Goal: Task Accomplishment & Management: Manage account settings

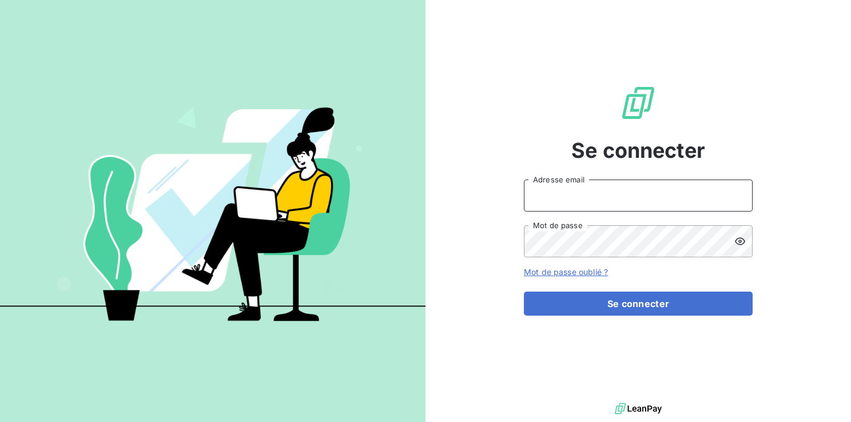
type input "[EMAIL_ADDRESS][DOMAIN_NAME]"
click at [795, 140] on div "Se connecter [EMAIL_ADDRESS][DOMAIN_NAME] Adresse email Mot de passe Mot de pas…" at bounding box center [637, 200] width 425 height 400
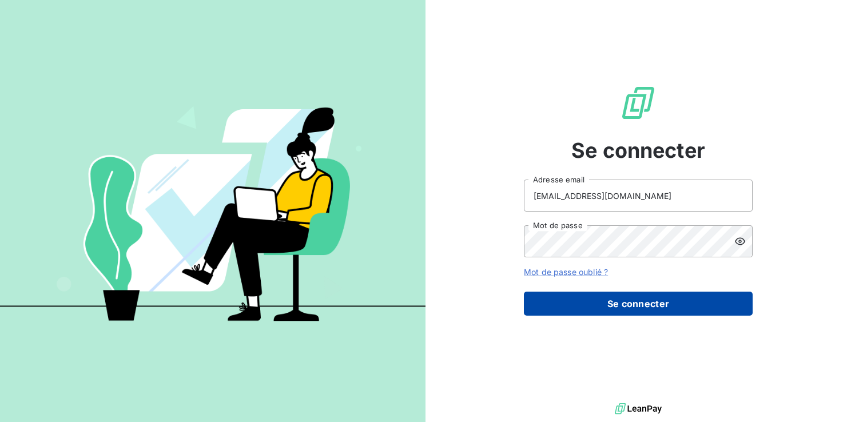
click at [599, 309] on button "Se connecter" at bounding box center [638, 304] width 229 height 24
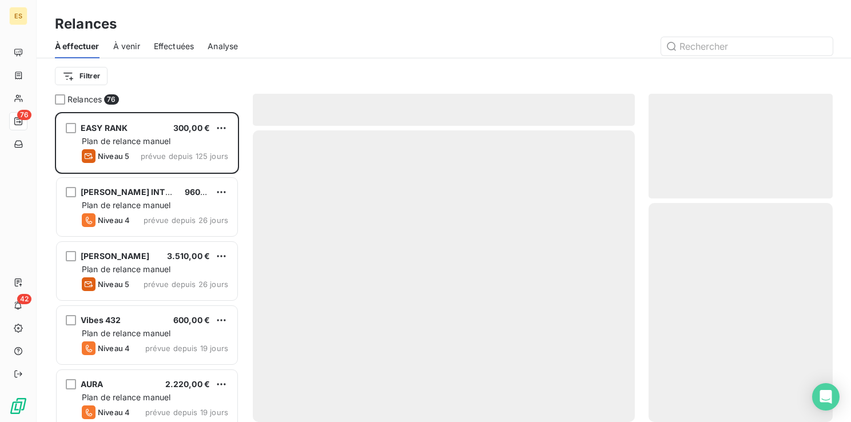
scroll to position [301, 175]
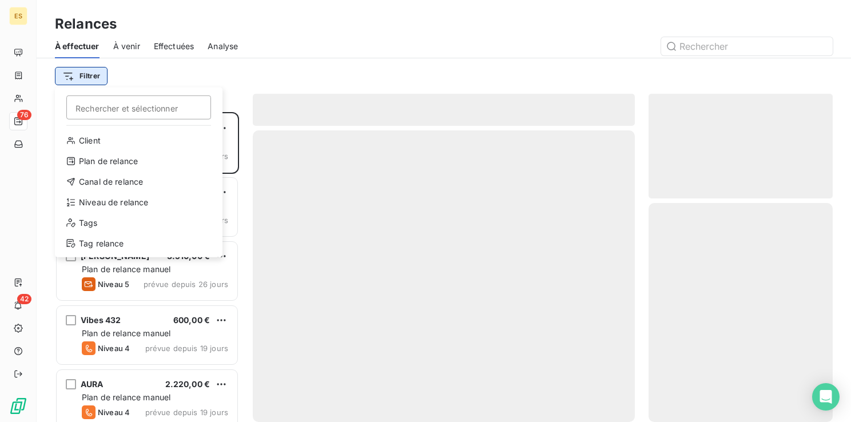
click at [91, 79] on html "ES 76 42 Relances À effectuer À venir Effectuées Analyse Filtrer Rechercher et …" at bounding box center [425, 211] width 851 height 422
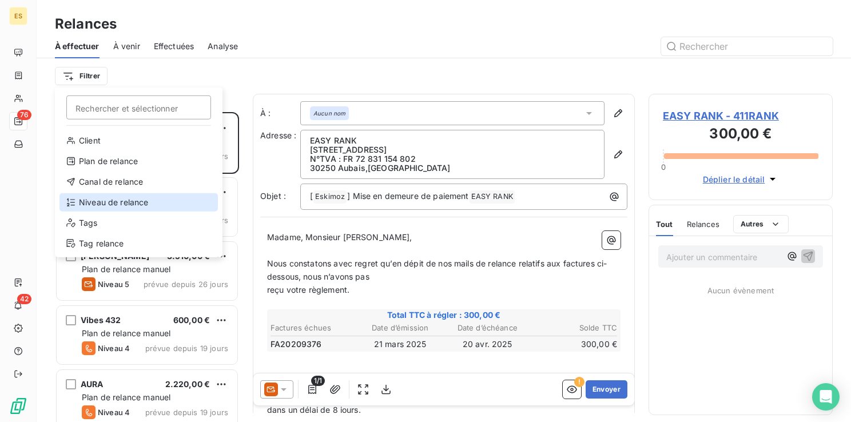
click at [102, 205] on div "Niveau de relance" at bounding box center [138, 202] width 158 height 18
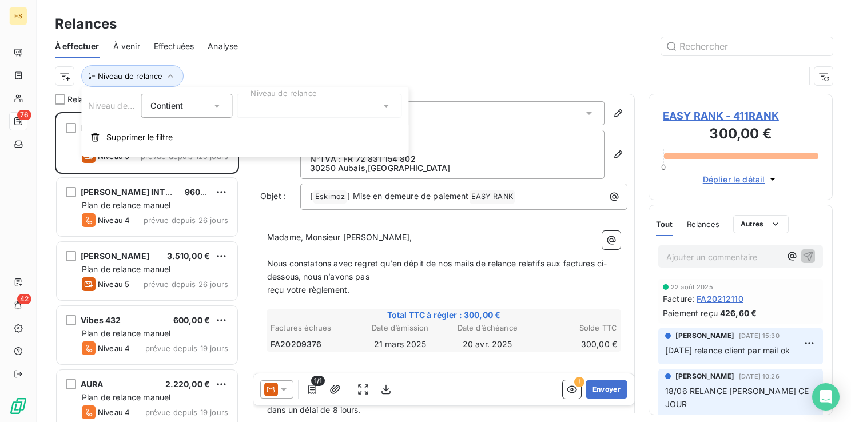
click at [370, 105] on div at bounding box center [319, 106] width 165 height 24
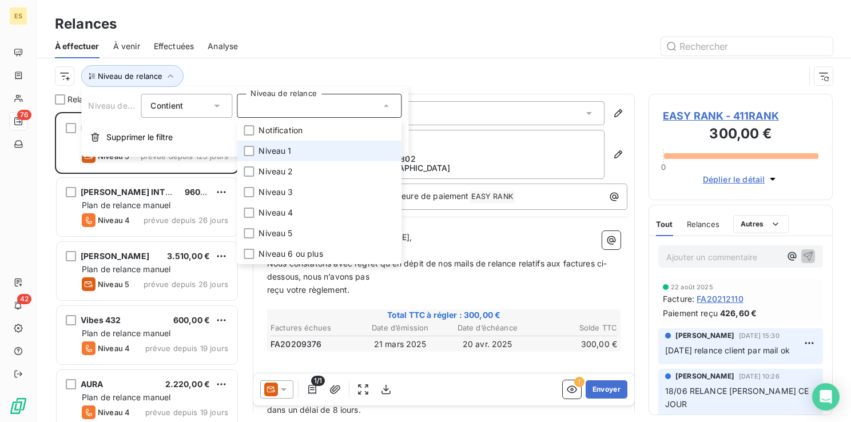
click at [277, 160] on li "Niveau 1" at bounding box center [319, 151] width 165 height 21
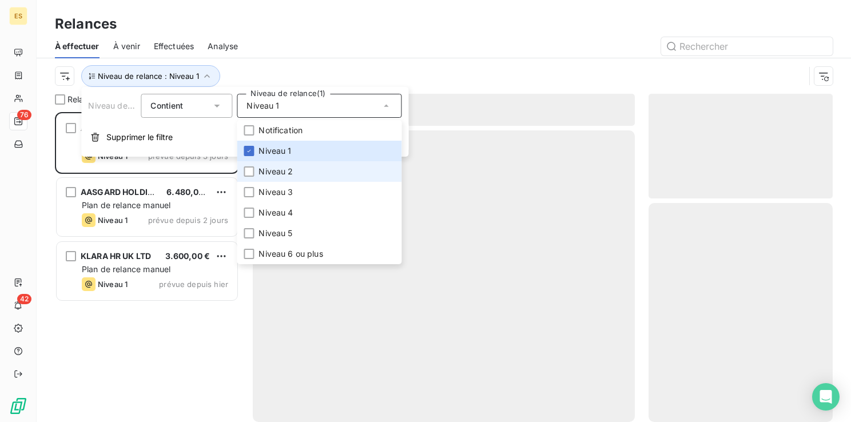
click at [268, 176] on span "Niveau 2" at bounding box center [275, 171] width 34 height 11
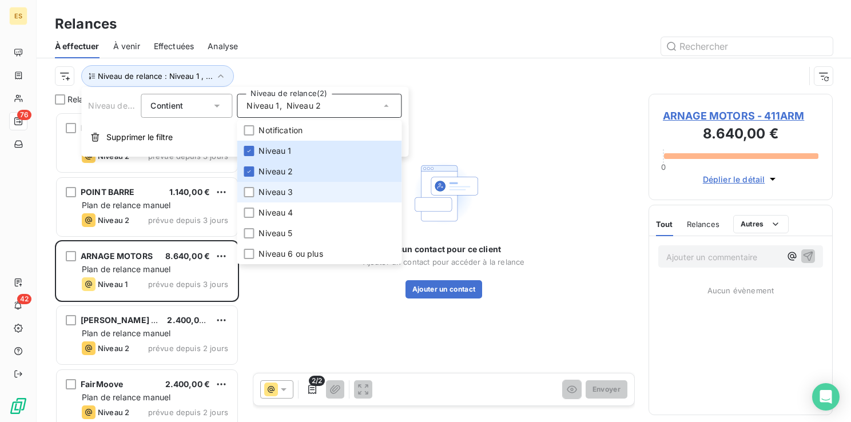
scroll to position [301, 175]
click at [257, 191] on li "Niveau 3" at bounding box center [319, 192] width 165 height 21
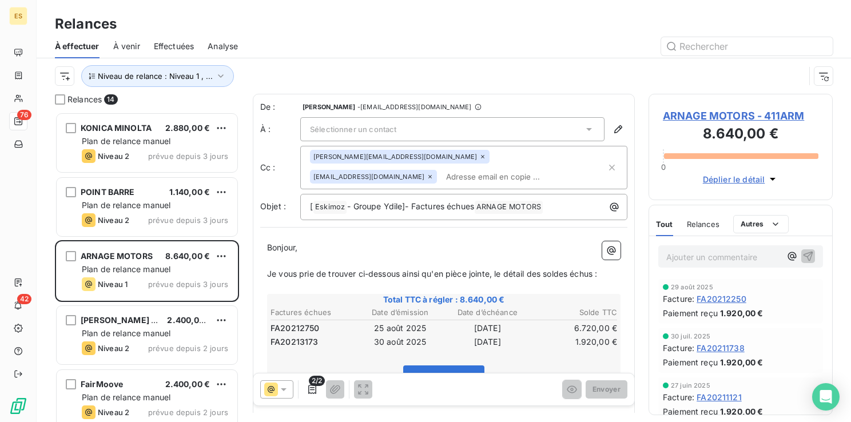
click at [435, 49] on div at bounding box center [542, 46] width 581 height 18
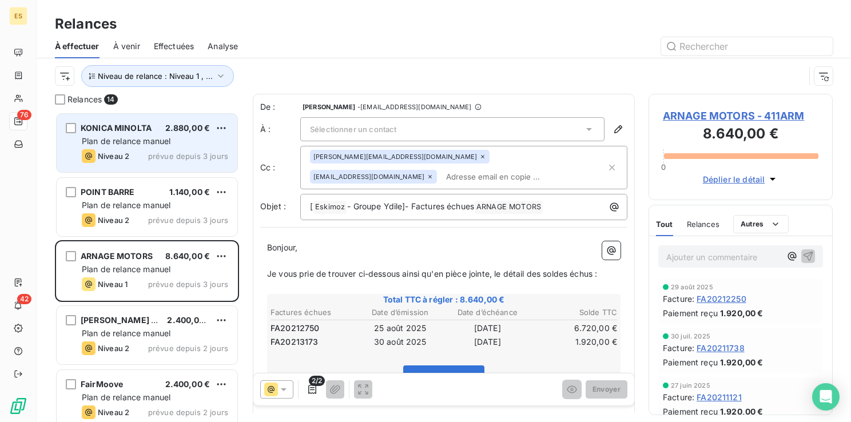
click at [150, 152] on span "prévue depuis 3 jours" at bounding box center [188, 156] width 80 height 9
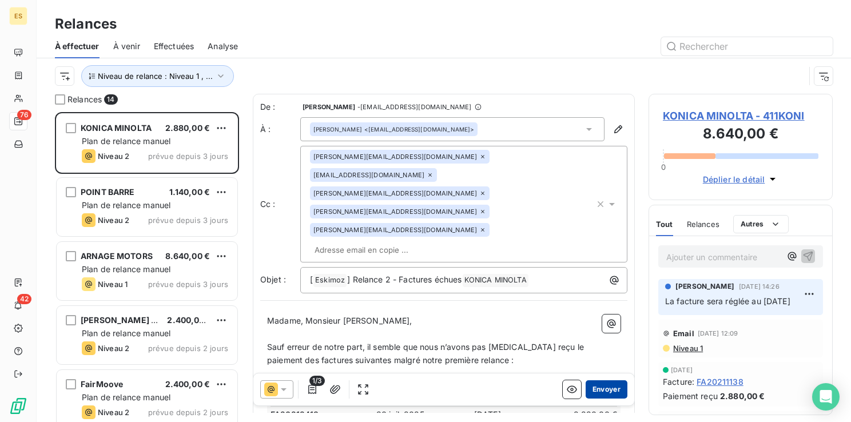
click at [594, 385] on button "Envoyer" at bounding box center [606, 389] width 42 height 18
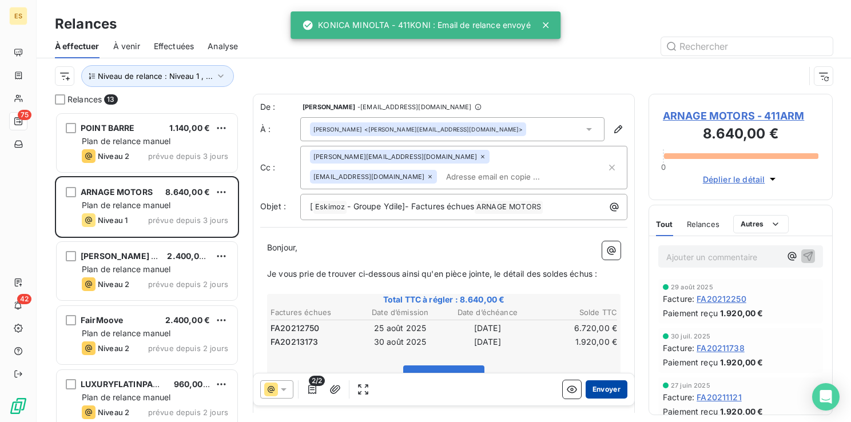
click at [593, 389] on button "Envoyer" at bounding box center [606, 389] width 42 height 18
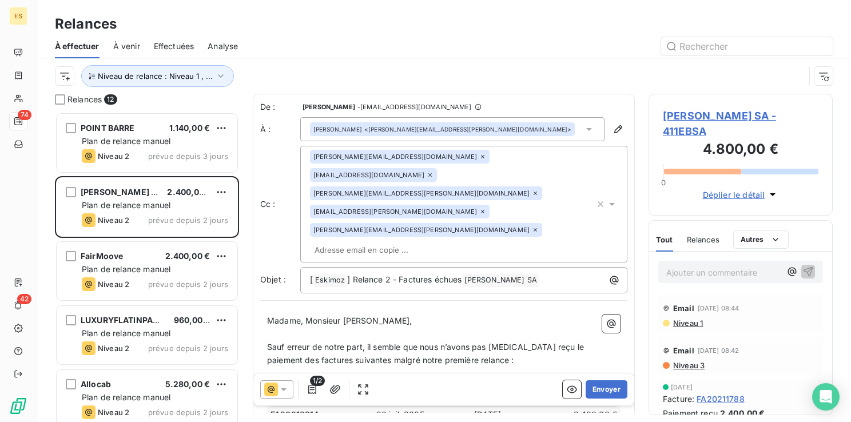
click at [592, 391] on button "Envoyer" at bounding box center [606, 389] width 42 height 18
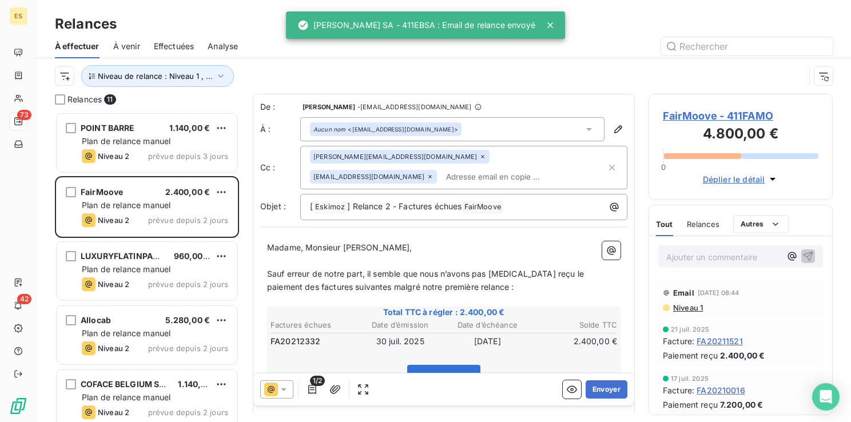
click at [592, 391] on button "Envoyer" at bounding box center [606, 389] width 42 height 18
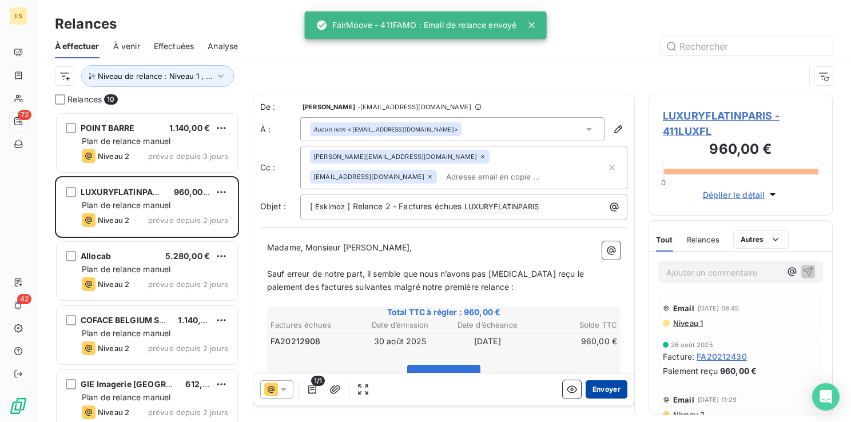
click at [591, 392] on button "Envoyer" at bounding box center [606, 389] width 42 height 18
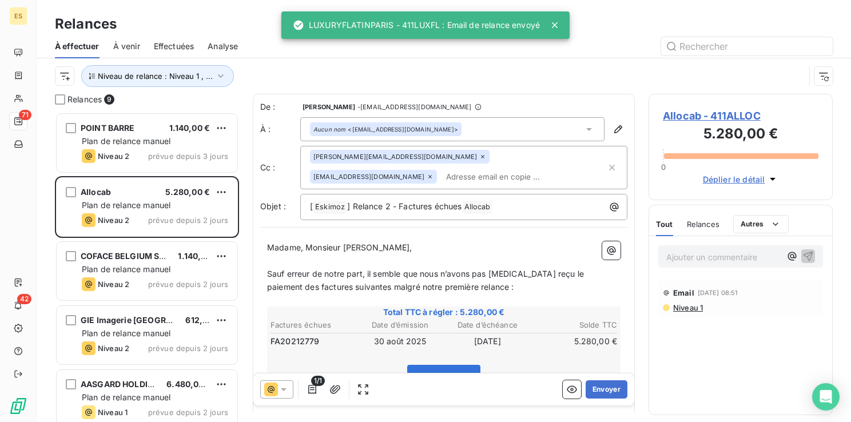
click at [591, 392] on button "Envoyer" at bounding box center [606, 389] width 42 height 18
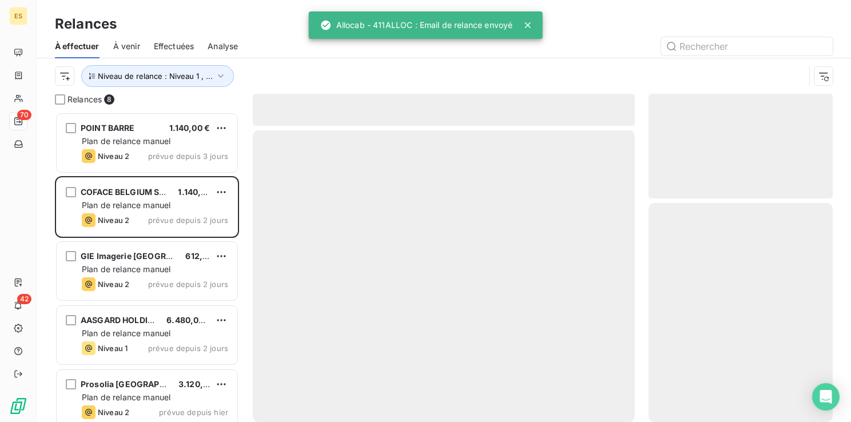
click at [591, 392] on div at bounding box center [444, 276] width 382 height 292
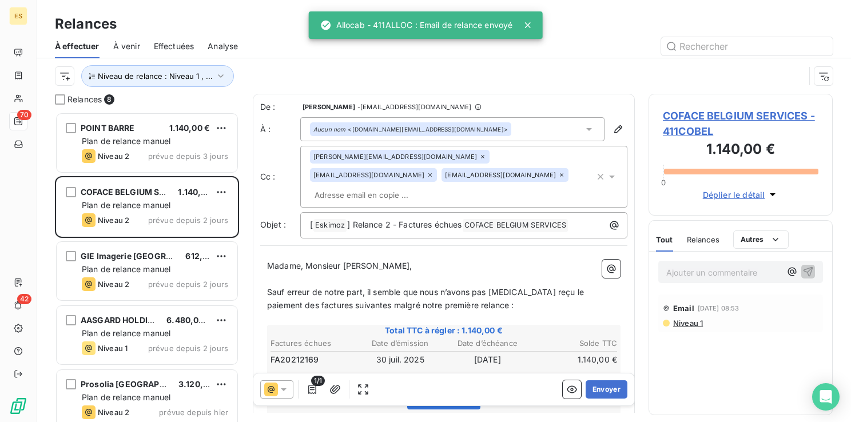
click at [591, 392] on button "Envoyer" at bounding box center [606, 389] width 42 height 18
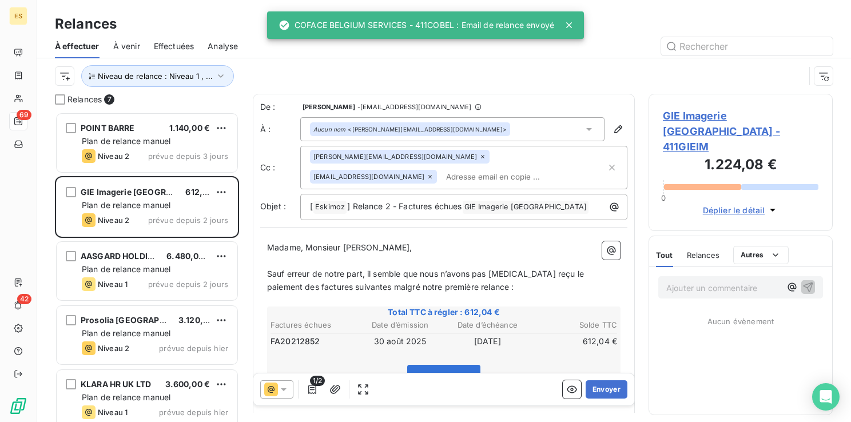
click at [591, 392] on button "Envoyer" at bounding box center [606, 389] width 42 height 18
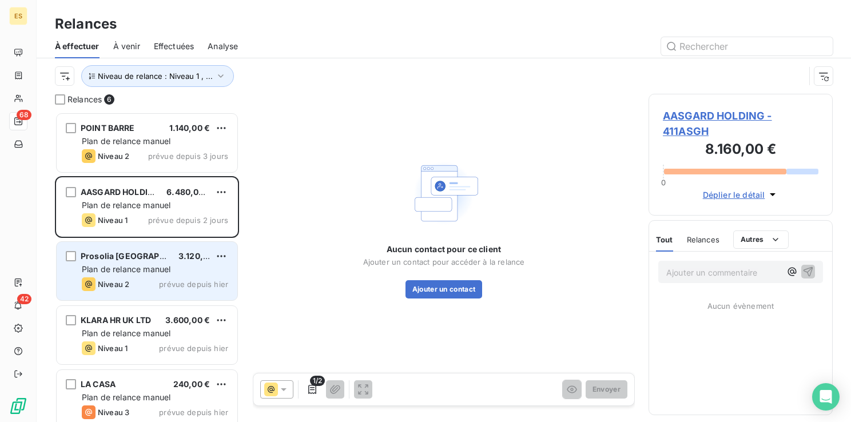
click at [153, 264] on span "Plan de relance manuel" at bounding box center [126, 269] width 89 height 10
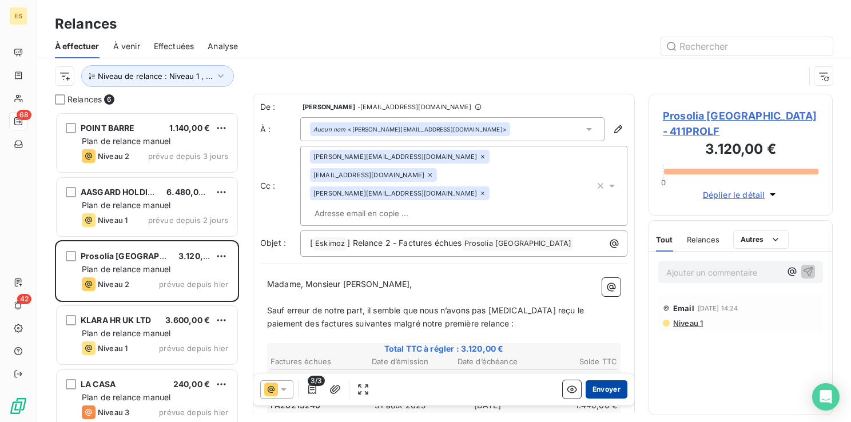
click at [594, 390] on button "Envoyer" at bounding box center [606, 389] width 42 height 18
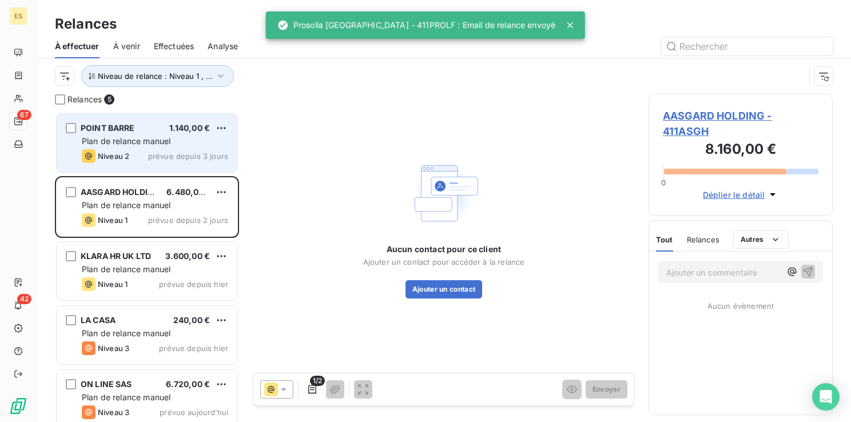
click at [158, 143] on span "Plan de relance manuel" at bounding box center [126, 141] width 89 height 10
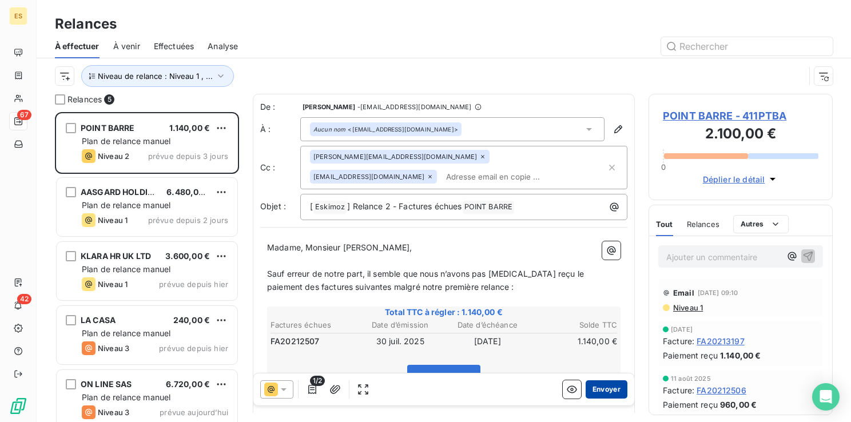
click at [611, 387] on button "Envoyer" at bounding box center [606, 389] width 42 height 18
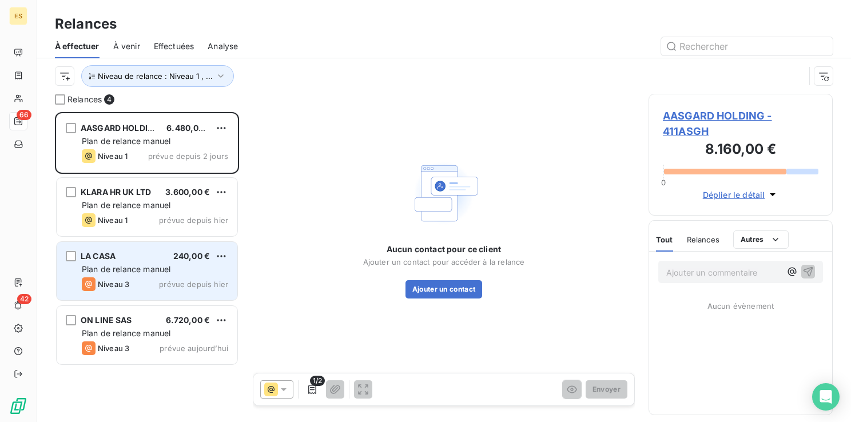
click at [172, 276] on div "LA CASA 240,00 € Plan de relance [PERSON_NAME] 3 prévue depuis [DATE]" at bounding box center [147, 271] width 181 height 58
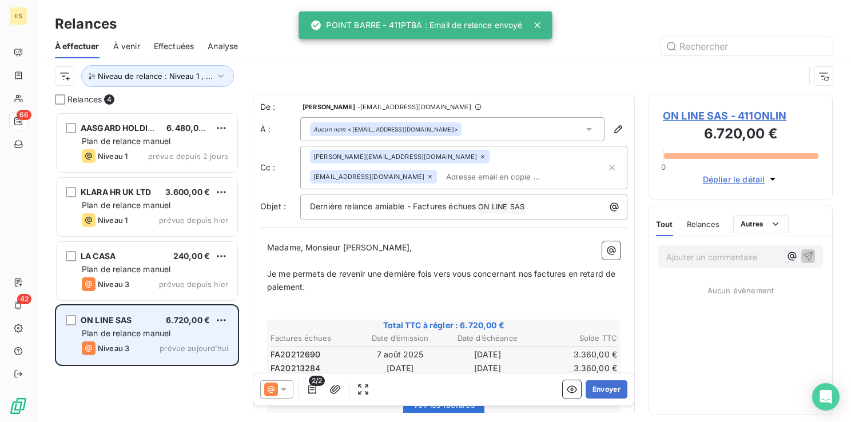
click at [148, 328] on div "Plan de relance manuel" at bounding box center [155, 333] width 146 height 11
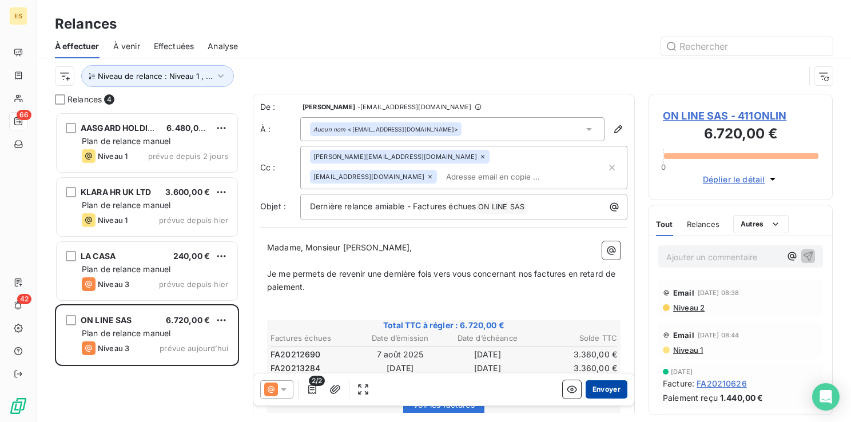
click at [593, 391] on button "Envoyer" at bounding box center [606, 389] width 42 height 18
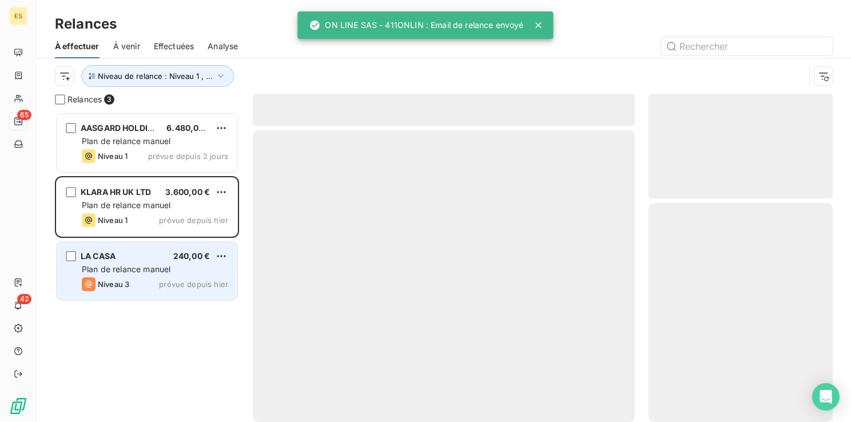
click at [146, 276] on div "LA CASA 240,00 € Plan de relance [PERSON_NAME] 3 prévue depuis [DATE]" at bounding box center [147, 271] width 181 height 58
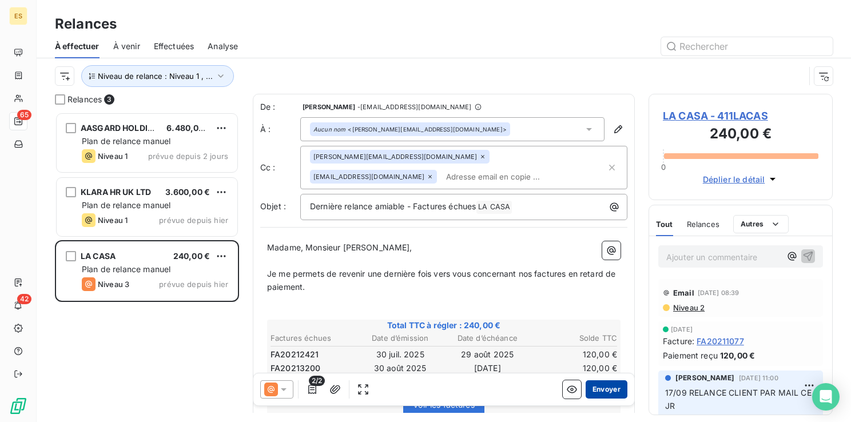
click at [595, 388] on button "Envoyer" at bounding box center [606, 389] width 42 height 18
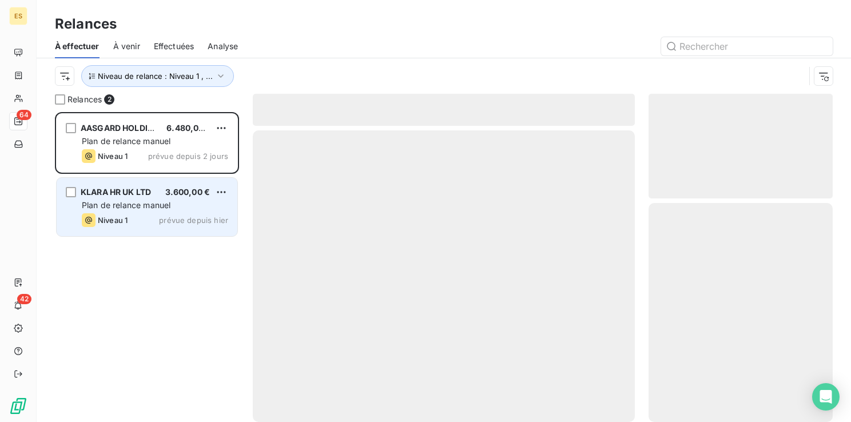
click at [146, 208] on span "Plan de relance manuel" at bounding box center [126, 205] width 89 height 10
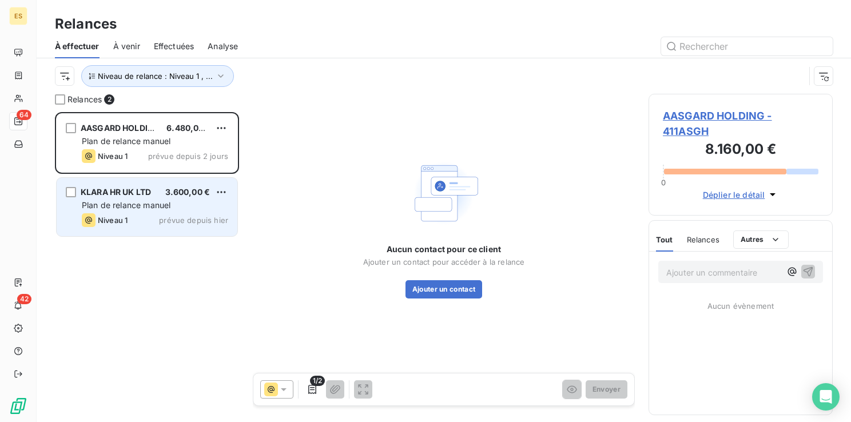
click at [110, 202] on span "Plan de relance manuel" at bounding box center [126, 205] width 89 height 10
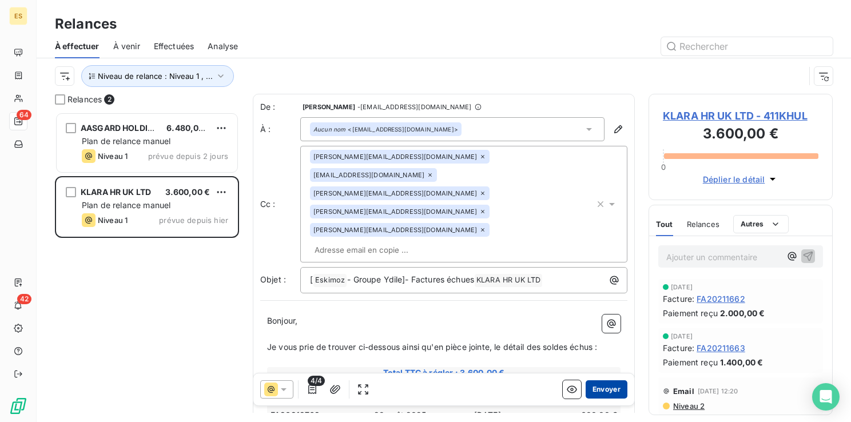
click at [603, 390] on button "Envoyer" at bounding box center [606, 389] width 42 height 18
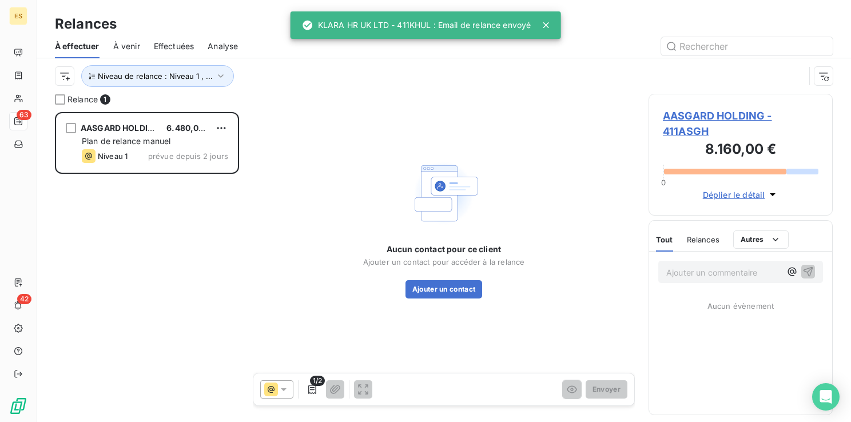
click at [693, 115] on span "AASGARD HOLDING - 411ASGH" at bounding box center [741, 123] width 156 height 31
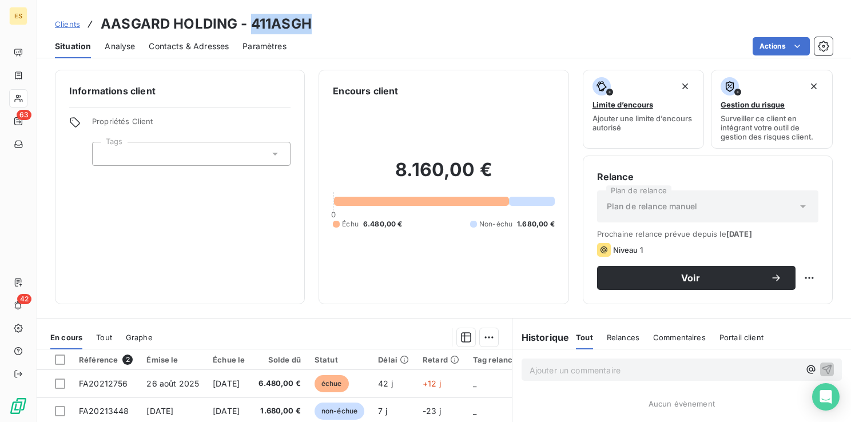
drag, startPoint x: 251, startPoint y: 25, endPoint x: 309, endPoint y: 27, distance: 57.8
click at [309, 27] on h3 "AASGARD HOLDING - 411ASGH" at bounding box center [206, 24] width 211 height 21
copy h3 "411ASGH"
click at [215, 49] on span "Contacts & Adresses" at bounding box center [189, 46] width 80 height 11
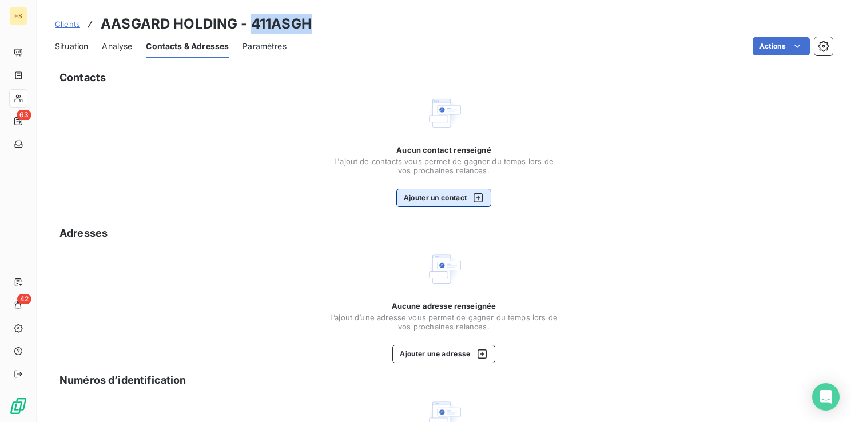
click at [432, 201] on button "Ajouter un contact" at bounding box center [443, 198] width 95 height 18
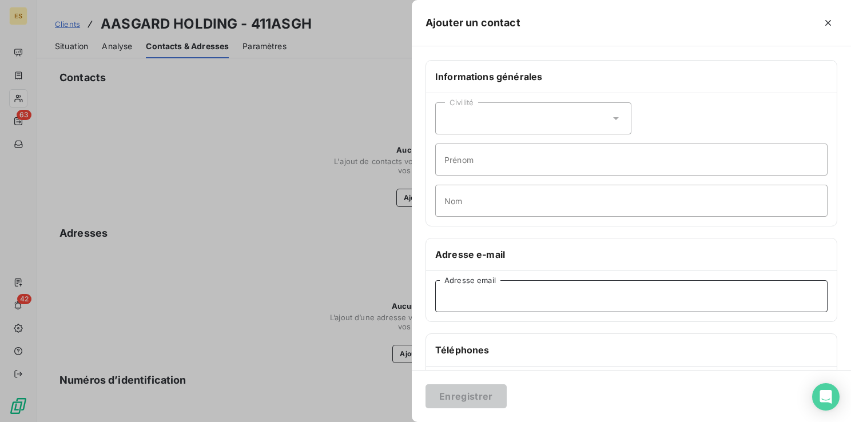
click at [471, 297] on input "Adresse email" at bounding box center [631, 296] width 392 height 32
paste input "[EMAIL_ADDRESS][DOMAIN_NAME]"
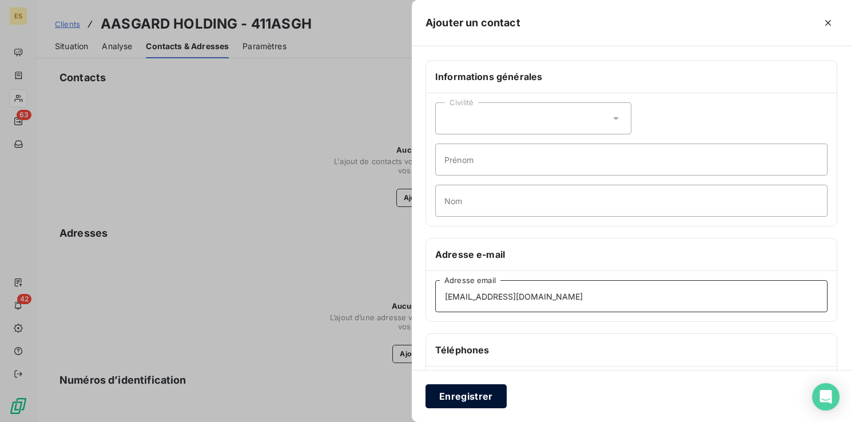
type input "[EMAIL_ADDRESS][DOMAIN_NAME]"
click at [471, 395] on button "Enregistrer" at bounding box center [465, 396] width 81 height 24
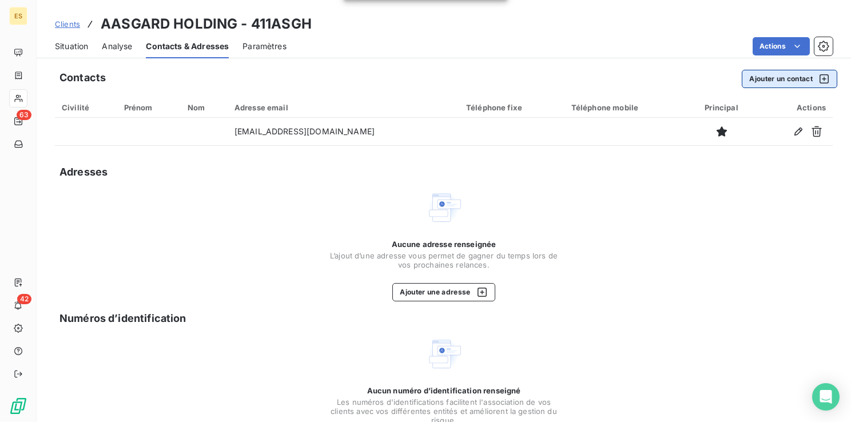
click at [751, 79] on button "Ajouter un contact" at bounding box center [789, 79] width 95 height 18
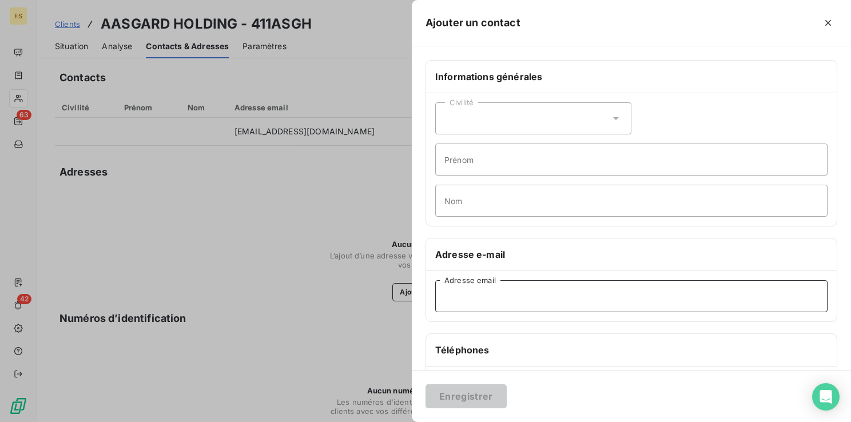
click at [461, 296] on input "Adresse email" at bounding box center [631, 296] width 392 height 32
paste input "[EMAIL_ADDRESS][DOMAIN_NAME]"
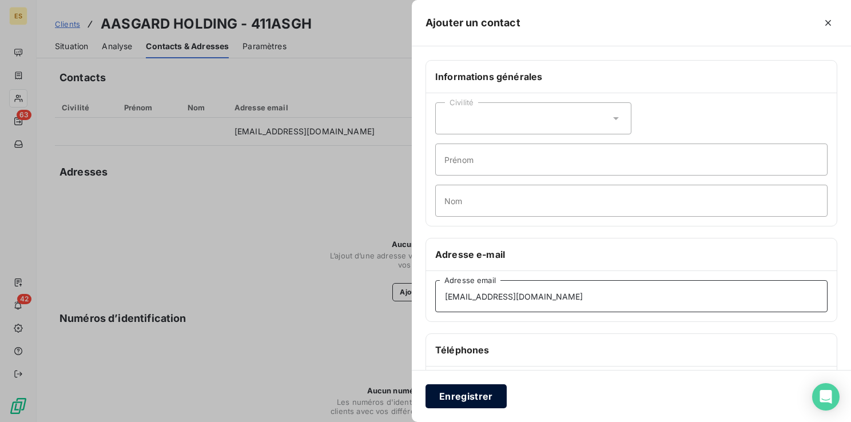
type input "[EMAIL_ADDRESS][DOMAIN_NAME]"
click at [463, 397] on button "Enregistrer" at bounding box center [465, 396] width 81 height 24
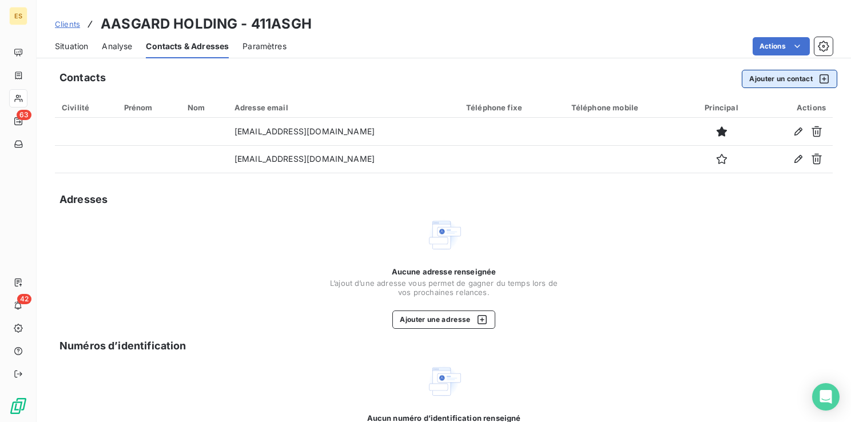
click at [787, 79] on button "Ajouter un contact" at bounding box center [789, 79] width 95 height 18
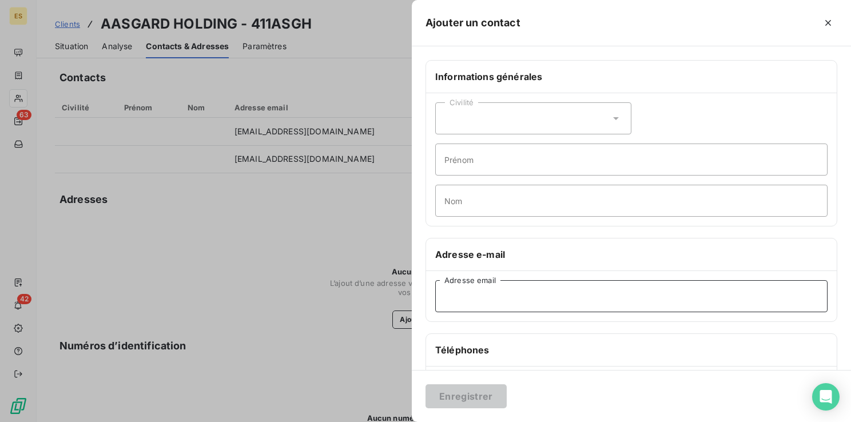
click at [499, 296] on input "Adresse email" at bounding box center [631, 296] width 392 height 32
paste input "[EMAIL_ADDRESS][DOMAIN_NAME]"
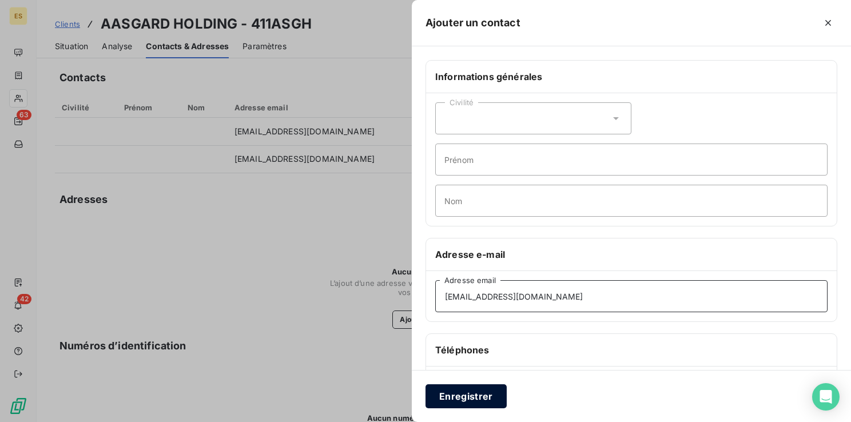
type input "[EMAIL_ADDRESS][DOMAIN_NAME]"
click at [479, 394] on button "Enregistrer" at bounding box center [465, 396] width 81 height 24
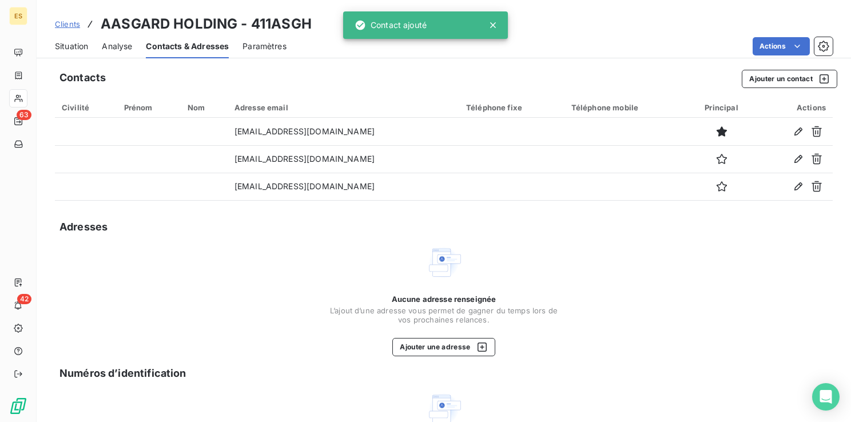
click at [66, 45] on span "Situation" at bounding box center [71, 46] width 33 height 11
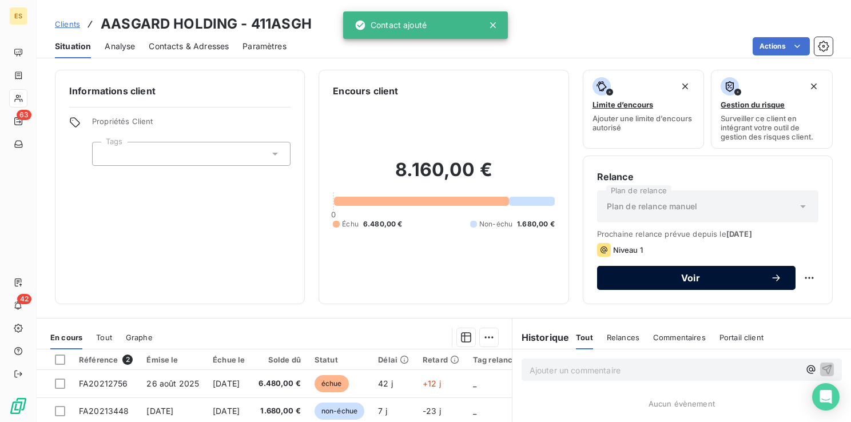
click at [640, 275] on span "Voir" at bounding box center [691, 277] width 160 height 9
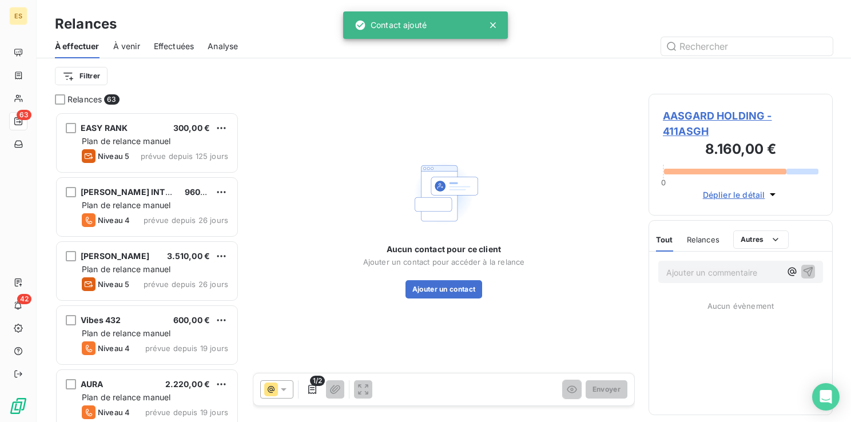
scroll to position [301, 175]
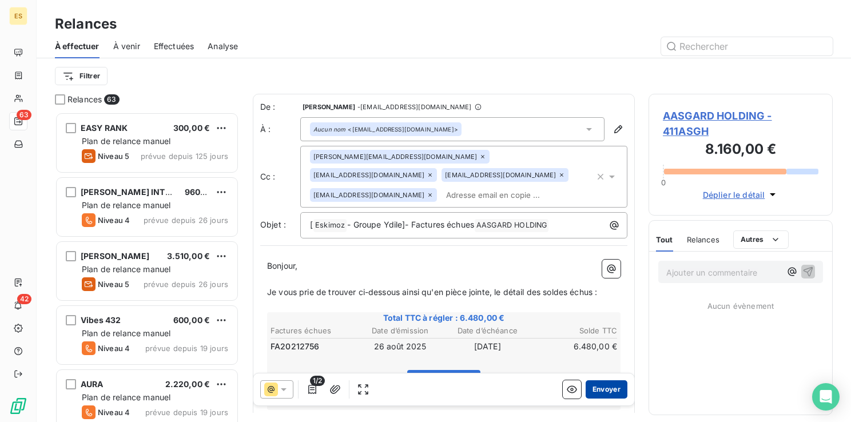
click at [597, 385] on button "Envoyer" at bounding box center [606, 389] width 42 height 18
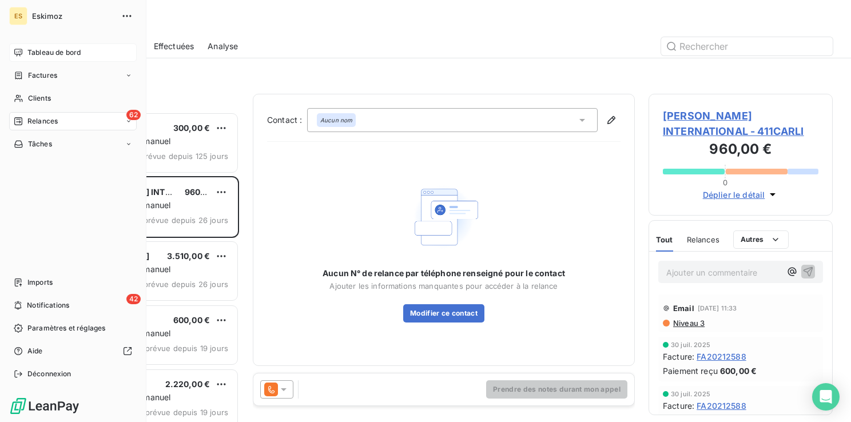
click at [38, 52] on span "Tableau de bord" at bounding box center [53, 52] width 53 height 10
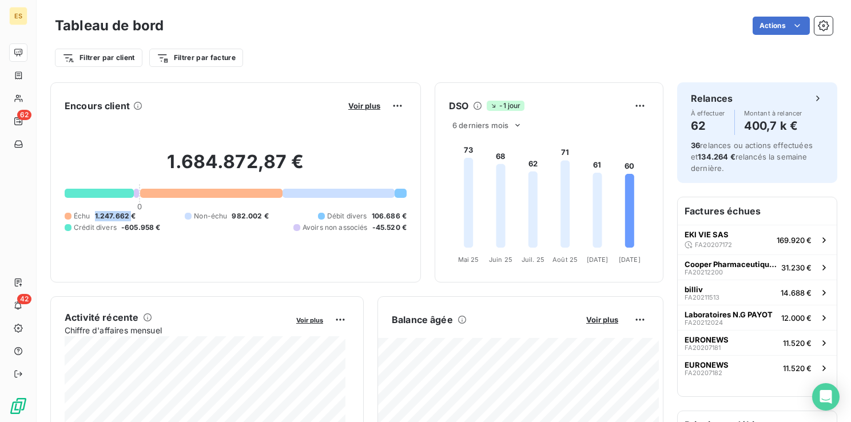
drag, startPoint x: 93, startPoint y: 215, endPoint x: 131, endPoint y: 213, distance: 37.8
click at [131, 213] on div "Échu 1.247.662 €" at bounding box center [100, 216] width 71 height 10
copy span "1.247.662"
